Goal: Task Accomplishment & Management: Use online tool/utility

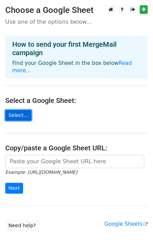
click at [21, 111] on link "Select..." at bounding box center [18, 115] width 26 height 11
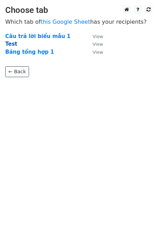
click at [12, 45] on strong "Test" at bounding box center [11, 44] width 12 height 6
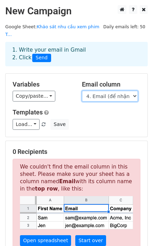
click at [102, 91] on select "Dấu thời gian Họ Tên Giới tính Số điện thoại 4. Email (để nhận voucher) Nơi sin…" at bounding box center [110, 96] width 56 height 11
select select "Địa chỉ email"
click at [82, 91] on select "Dấu thời gian Họ Tên Giới tính Số điện thoại 4. Email (để nhận voucher) Nơi sin…" at bounding box center [110, 96] width 56 height 11
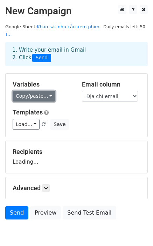
click at [33, 91] on link "Copy/paste..." at bounding box center [34, 96] width 43 height 11
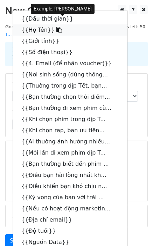
click at [36, 24] on link "{{Họ Tên}}" at bounding box center [70, 29] width 114 height 11
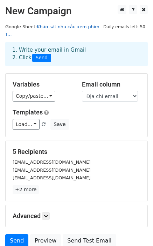
click at [80, 28] on link "Khảo sát nhu cầu xem phim T..." at bounding box center [52, 30] width 94 height 13
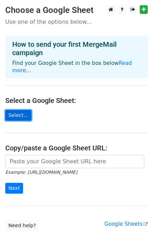
click at [20, 110] on link "Select..." at bounding box center [18, 115] width 26 height 11
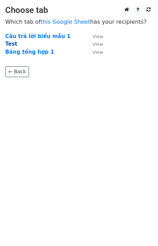
click at [13, 43] on strong "Test" at bounding box center [11, 44] width 12 height 6
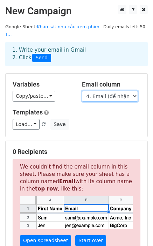
click at [110, 91] on select "Dấu thời gian Họ Tên Giới tính Số điện thoại 4. Email (để nhận voucher) Nơi sin…" at bounding box center [110, 96] width 56 height 11
select select "Địa chỉ email"
click at [82, 91] on select "Dấu thời gian Họ Tên Giới tính Số điện thoại 4. Email (để nhận voucher) Nơi sin…" at bounding box center [110, 96] width 56 height 11
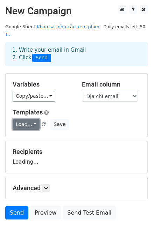
click at [28, 119] on link "Load..." at bounding box center [26, 124] width 27 height 11
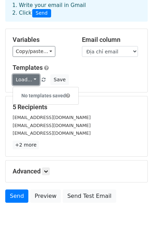
scroll to position [52, 0]
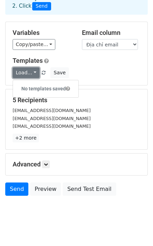
click at [29, 67] on link "Load..." at bounding box center [26, 72] width 27 height 11
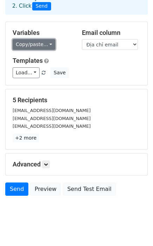
click at [45, 39] on link "Copy/paste..." at bounding box center [34, 44] width 43 height 11
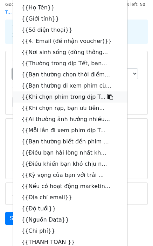
scroll to position [0, 0]
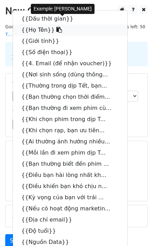
click at [35, 24] on link "{{Họ Tên}}" at bounding box center [70, 29] width 114 height 11
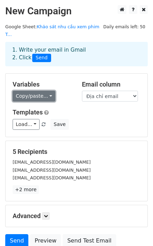
click at [43, 91] on link "Copy/paste..." at bounding box center [34, 96] width 43 height 11
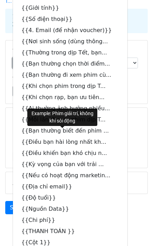
scroll to position [75, 0]
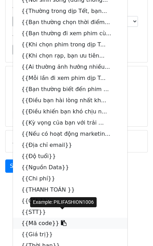
click at [37, 218] on link "{{Mã code}}" at bounding box center [70, 223] width 114 height 11
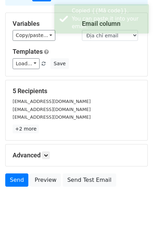
scroll to position [52, 0]
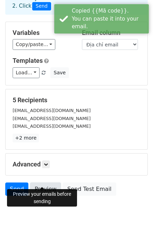
click at [43, 183] on link "Preview" at bounding box center [45, 189] width 31 height 13
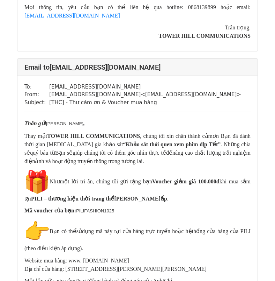
scroll to position [1084, 0]
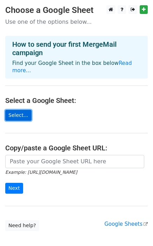
click at [12, 110] on link "Select..." at bounding box center [18, 115] width 26 height 11
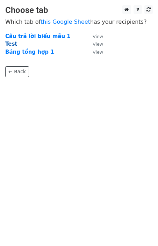
click at [10, 45] on strong "Test" at bounding box center [11, 44] width 12 height 6
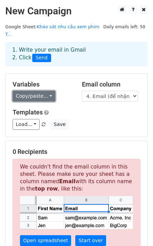
click at [31, 91] on link "Copy/paste..." at bounding box center [34, 96] width 43 height 11
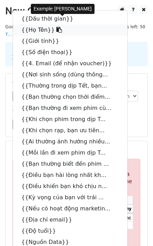
click at [30, 24] on link "{{Họ Tên}}" at bounding box center [70, 29] width 114 height 11
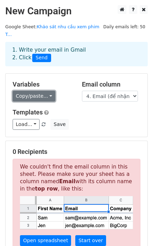
click at [42, 91] on link "Copy/paste..." at bounding box center [34, 96] width 43 height 11
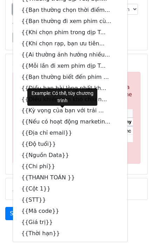
scroll to position [112, 0]
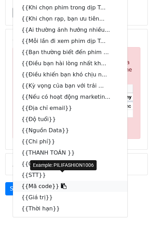
click at [49, 181] on link "{{Mã code}}" at bounding box center [70, 186] width 114 height 11
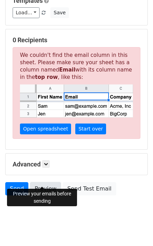
click at [41, 182] on link "Preview" at bounding box center [45, 188] width 31 height 13
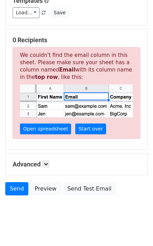
scroll to position [77, 0]
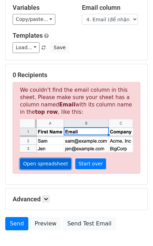
click at [49, 159] on link "Open spreadsheet" at bounding box center [45, 164] width 51 height 11
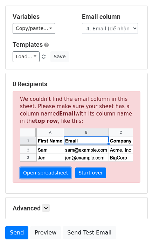
scroll to position [70, 0]
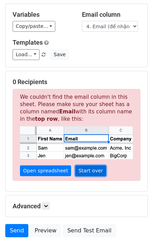
click at [89, 166] on link "Start over" at bounding box center [90, 171] width 31 height 11
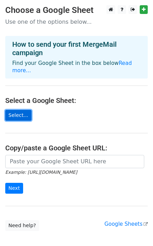
click at [17, 110] on link "Select..." at bounding box center [18, 115] width 26 height 11
click at [12, 110] on link "Select..." at bounding box center [18, 115] width 26 height 11
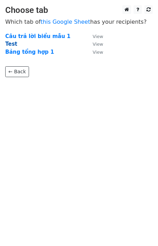
click at [8, 44] on strong "Test" at bounding box center [11, 44] width 12 height 6
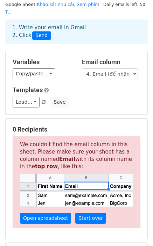
scroll to position [35, 0]
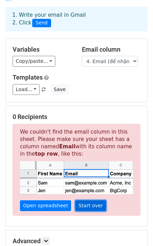
click at [86, 201] on link "Start over" at bounding box center [90, 206] width 31 height 11
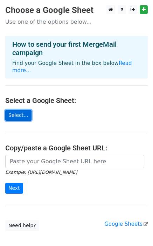
click at [20, 110] on link "Select..." at bounding box center [18, 115] width 26 height 11
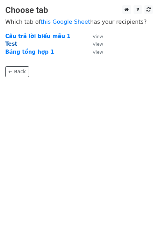
click at [11, 44] on strong "Test" at bounding box center [11, 44] width 12 height 6
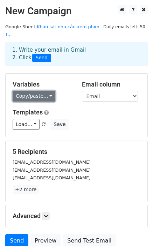
click at [43, 91] on link "Copy/paste..." at bounding box center [34, 96] width 43 height 11
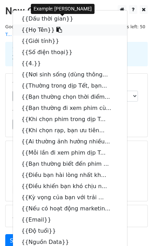
click at [38, 24] on link "{{Họ Tên}}" at bounding box center [70, 29] width 114 height 11
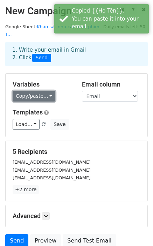
click at [42, 91] on link "Copy/paste..." at bounding box center [34, 96] width 43 height 11
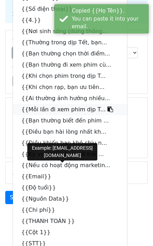
scroll to position [75, 0]
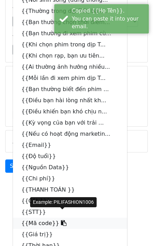
click at [40, 218] on link "{{Mã code}}" at bounding box center [70, 223] width 114 height 11
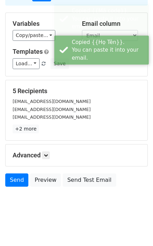
scroll to position [52, 0]
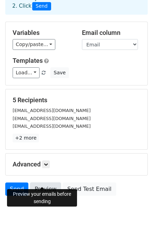
click at [50, 183] on link "Preview" at bounding box center [45, 189] width 31 height 13
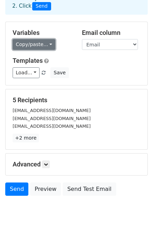
click at [31, 39] on link "Copy/paste..." at bounding box center [34, 44] width 43 height 11
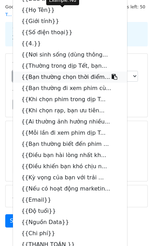
scroll to position [0, 0]
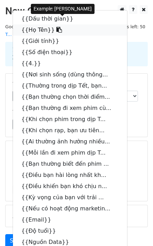
click at [37, 24] on link "{{Họ Tên}}" at bounding box center [70, 29] width 114 height 11
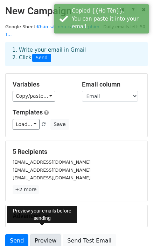
click at [41, 235] on link "Preview" at bounding box center [45, 241] width 31 height 13
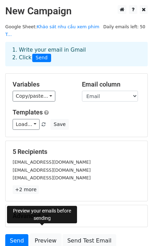
drag, startPoint x: 43, startPoint y: 233, endPoint x: 39, endPoint y: 223, distance: 10.8
click at [43, 235] on link "Preview" at bounding box center [45, 241] width 31 height 13
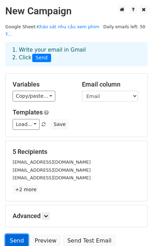
click at [13, 235] on link "Send" at bounding box center [16, 241] width 23 height 13
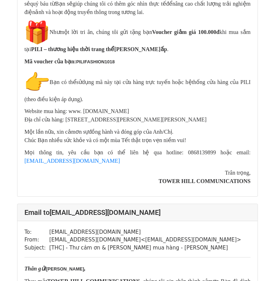
scroll to position [734, 0]
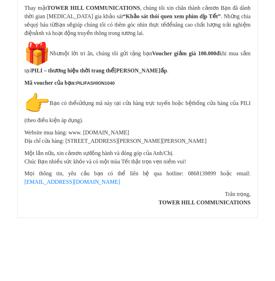
scroll to position [1326, 0]
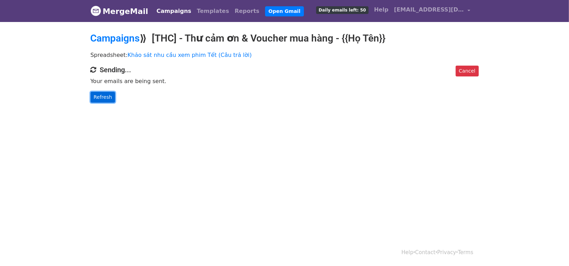
click at [105, 99] on link "Refresh" at bounding box center [103, 97] width 25 height 11
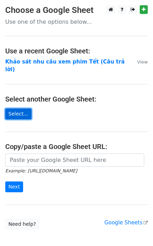
click at [25, 109] on link "Select..." at bounding box center [18, 114] width 26 height 11
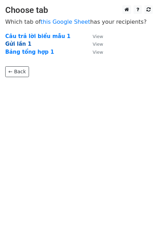
click at [16, 41] on strong "Gửi lần 1" at bounding box center [18, 44] width 26 height 6
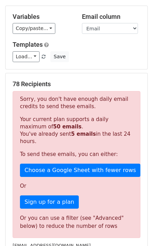
scroll to position [70, 0]
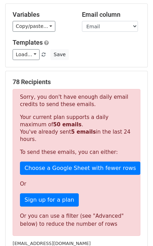
click at [53, 122] on strong "50 emails" at bounding box center [67, 125] width 28 height 6
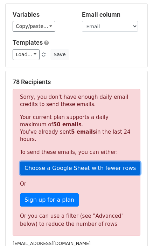
click at [48, 162] on link "Choose a Google Sheet with fewer rows" at bounding box center [80, 168] width 120 height 13
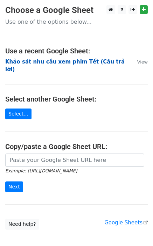
click at [64, 62] on strong "Khảo sát nhu cầu xem phim Tết (Câu trả lời)" at bounding box center [64, 66] width 119 height 14
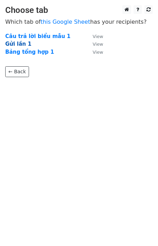
click at [21, 45] on strong "Gửi lần 1" at bounding box center [18, 44] width 26 height 6
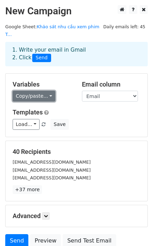
click at [43, 91] on link "Copy/paste..." at bounding box center [34, 96] width 43 height 11
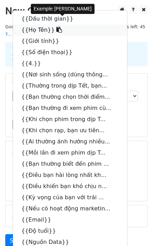
click at [40, 24] on link "{{Họ Tên}}" at bounding box center [70, 29] width 114 height 11
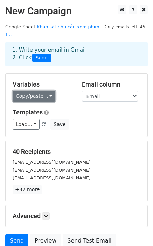
click at [40, 91] on link "Copy/paste..." at bounding box center [34, 96] width 43 height 11
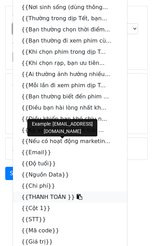
scroll to position [75, 0]
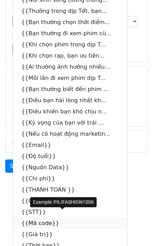
click at [42, 218] on link "{{Mã code}}" at bounding box center [70, 223] width 114 height 11
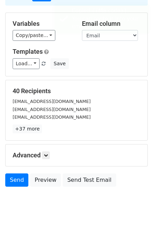
scroll to position [52, 0]
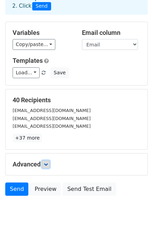
click at [48, 163] on icon at bounding box center [46, 165] width 4 height 4
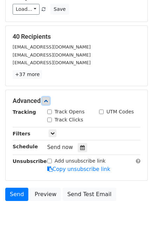
scroll to position [120, 0]
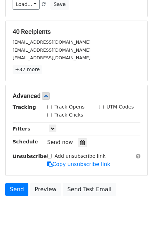
click at [50, 105] on input "Track Opens" at bounding box center [49, 107] width 5 height 5
checkbox input "true"
click at [43, 231] on html "New Campaign Daily emails left: 45 Google Sheet: Khảo sát nhu cầu xem phim T...…" at bounding box center [76, 68] width 153 height 376
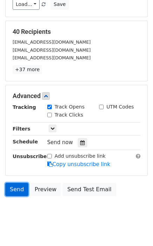
click at [20, 183] on link "Send" at bounding box center [16, 189] width 23 height 13
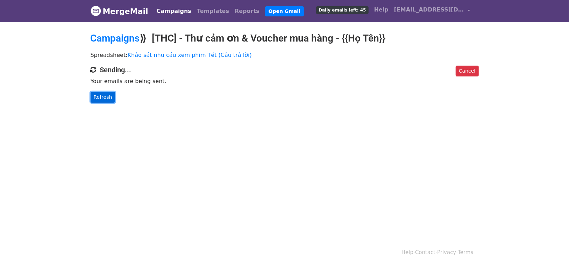
click at [107, 94] on link "Refresh" at bounding box center [103, 97] width 25 height 11
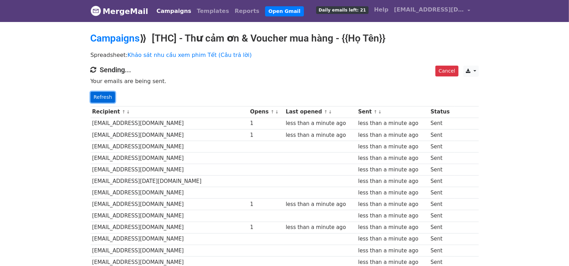
click at [106, 96] on link "Refresh" at bounding box center [103, 97] width 25 height 11
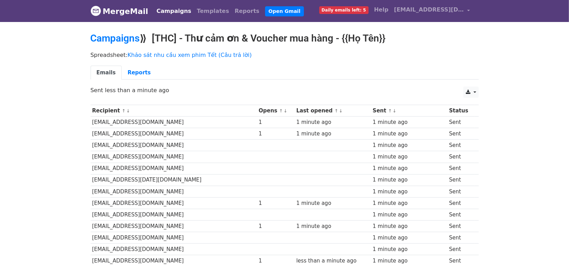
click at [121, 13] on link "MergeMail" at bounding box center [120, 11] width 58 height 15
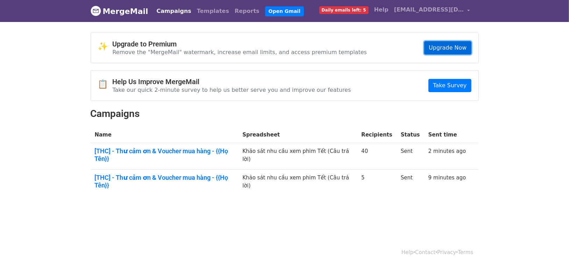
click at [459, 43] on link "Upgrade Now" at bounding box center [447, 47] width 47 height 13
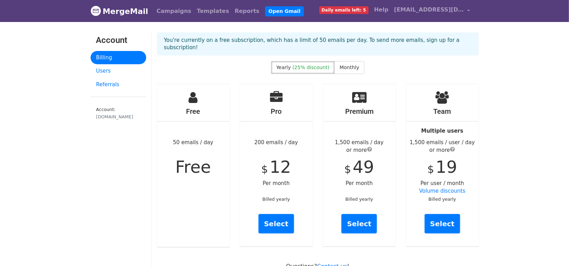
click at [354, 65] on span "Monthly" at bounding box center [349, 68] width 20 height 6
